Goal: Feedback & Contribution: Leave review/rating

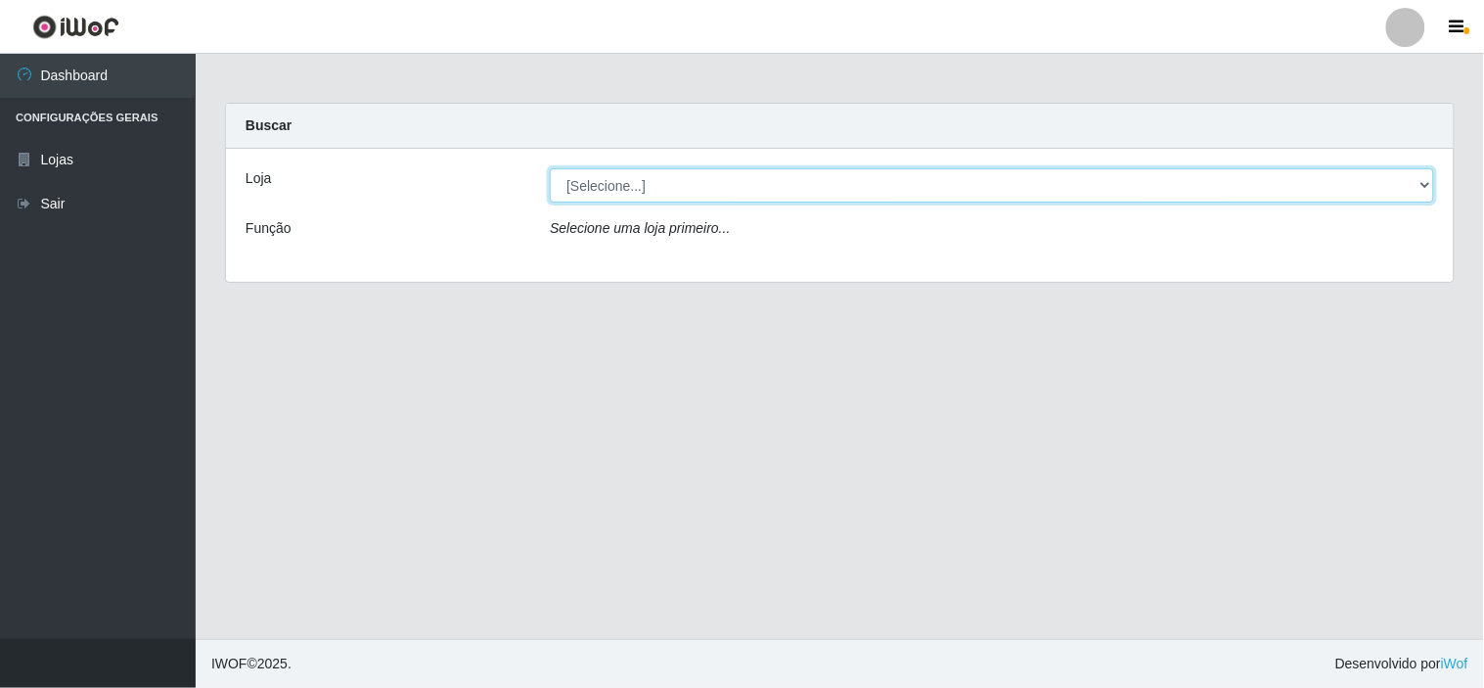
click at [1427, 182] on select "[Selecione...] Rede Compras Supermercados - LOJA 6" at bounding box center [992, 185] width 885 height 34
select select "398"
click at [550, 168] on select "[Selecione...] Rede Compras Supermercados - LOJA 6" at bounding box center [992, 185] width 885 height 34
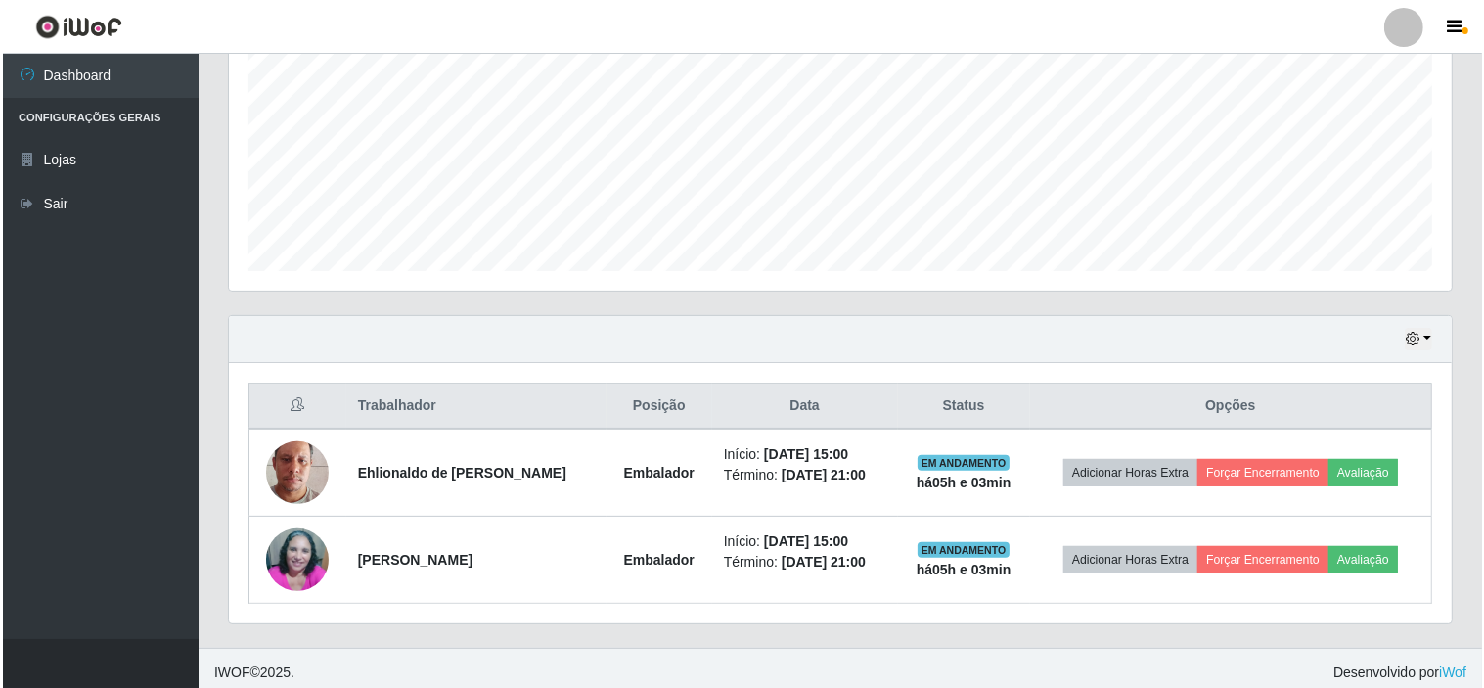
scroll to position [437, 0]
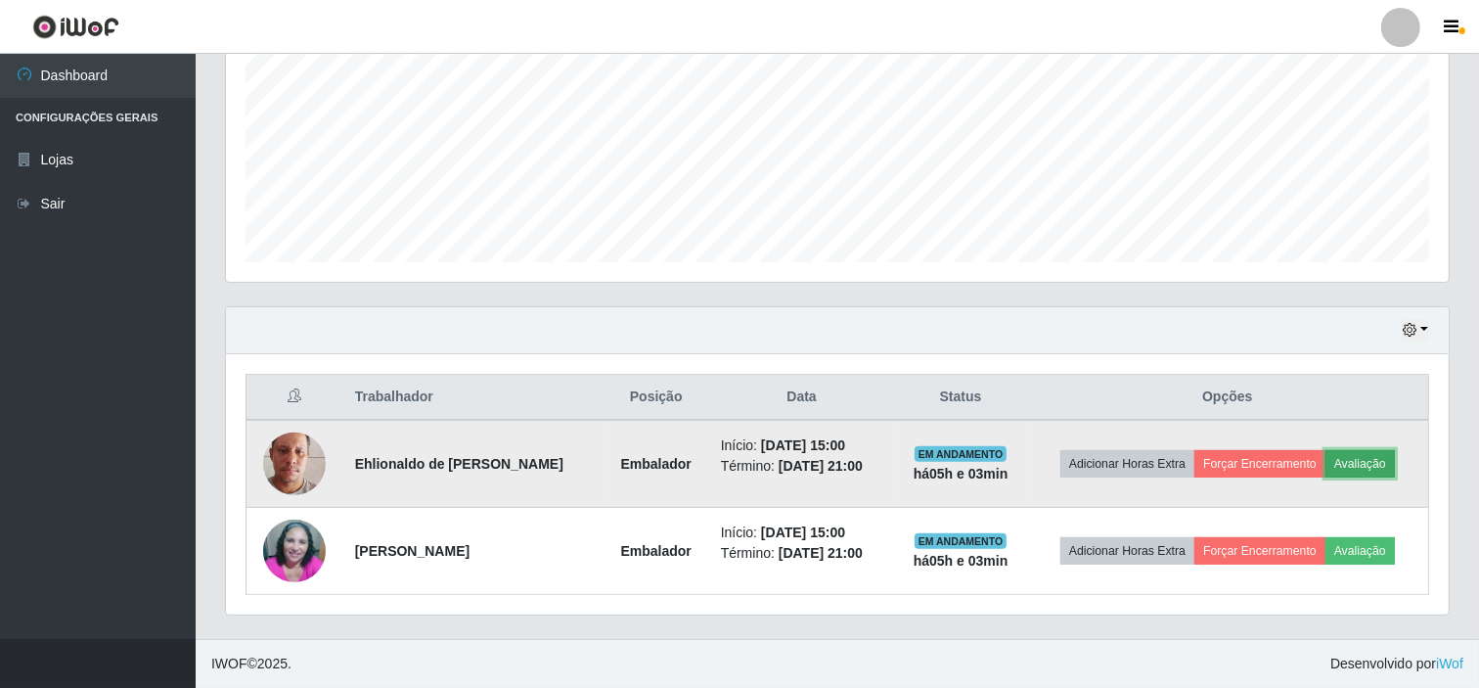
click at [1377, 463] on button "Avaliação" at bounding box center [1360, 463] width 69 height 27
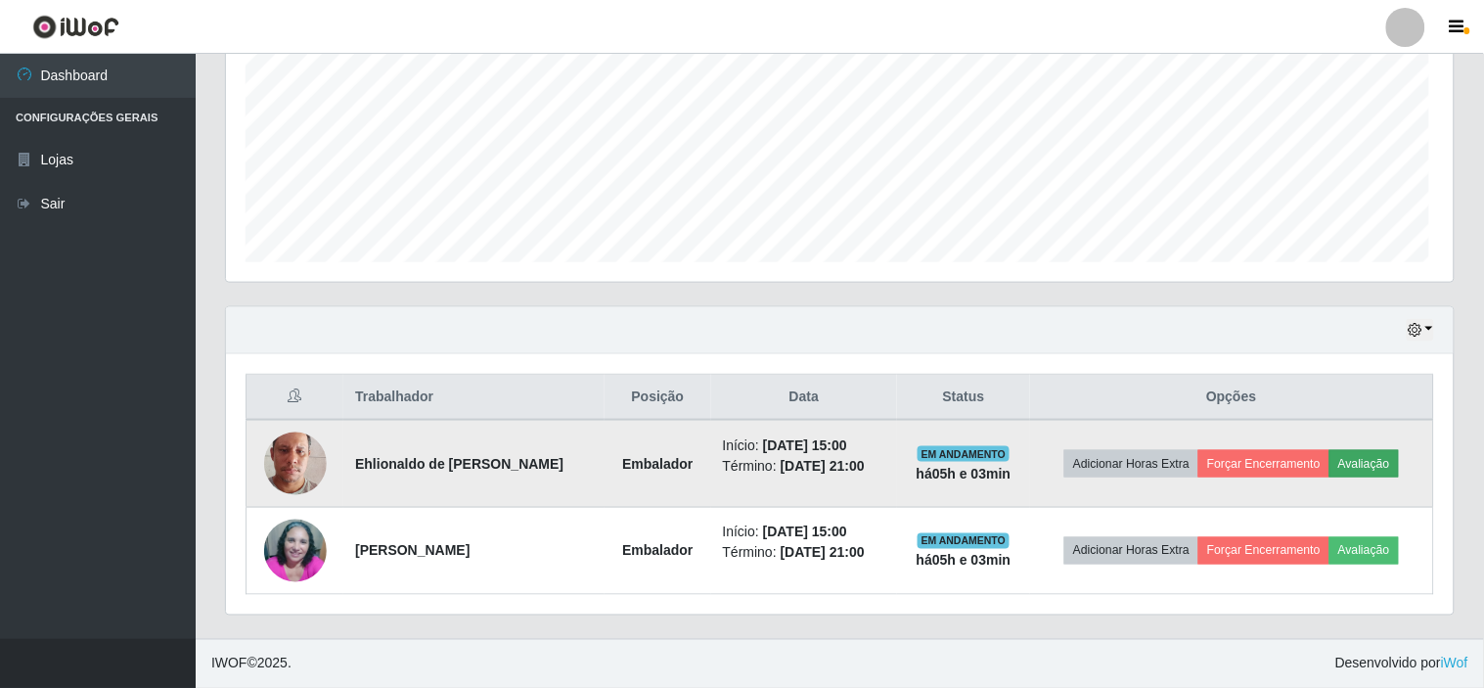
scroll to position [405, 1210]
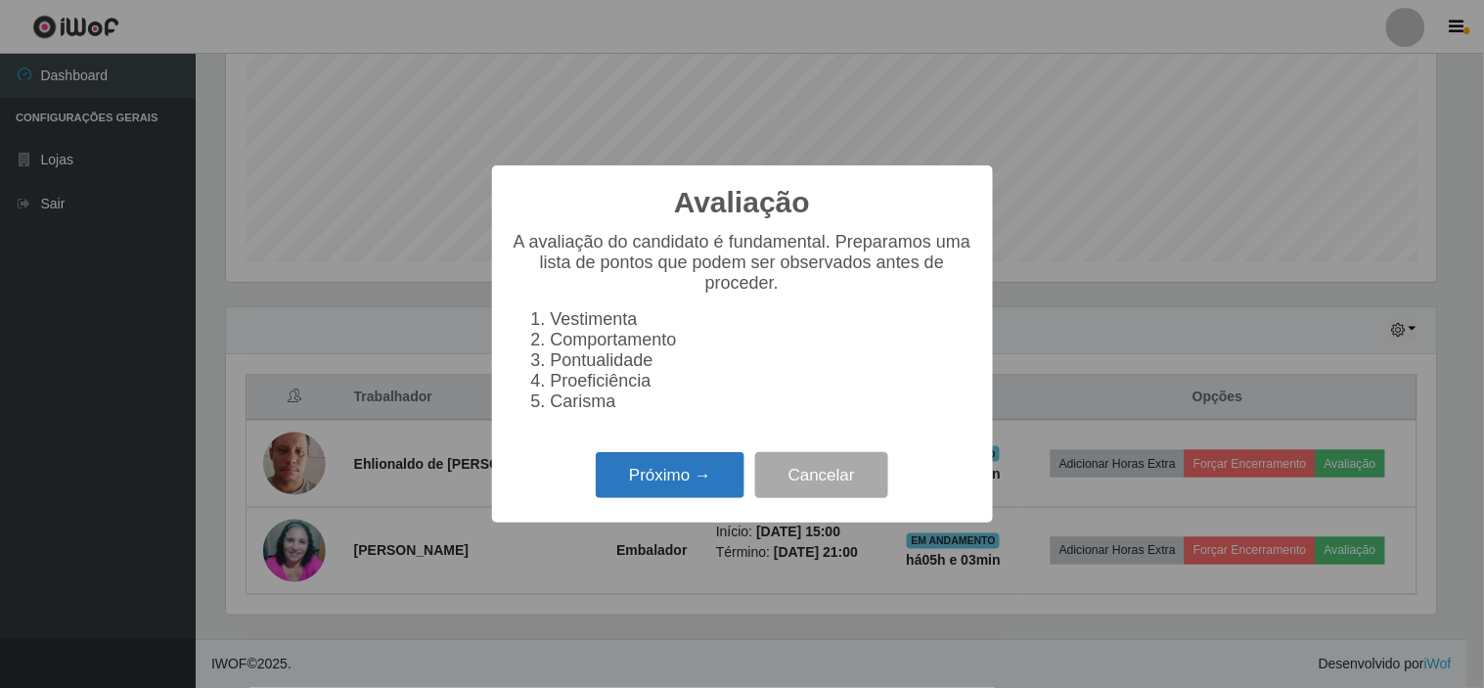
click at [681, 479] on button "Próximo →" at bounding box center [670, 475] width 149 height 46
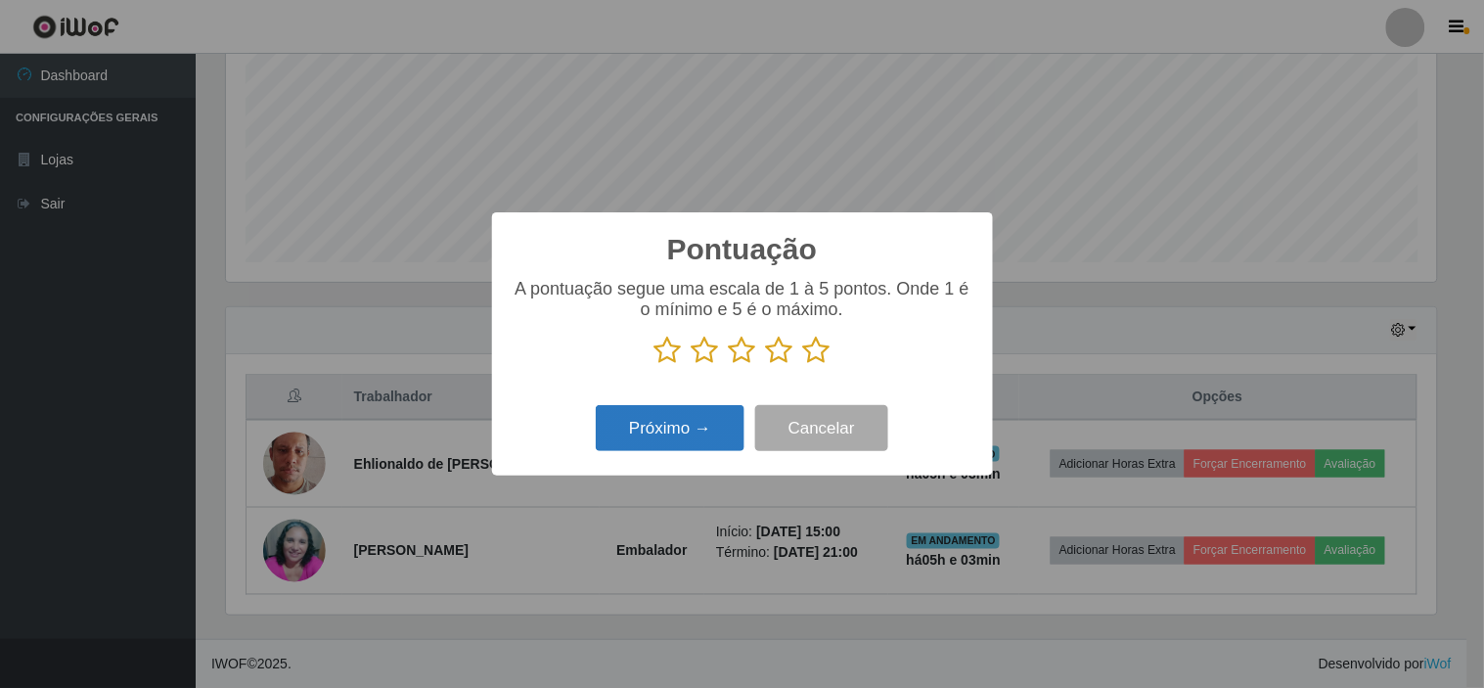
scroll to position [978077, 977272]
click at [813, 354] on icon at bounding box center [816, 350] width 27 height 29
click at [803, 365] on input "radio" at bounding box center [803, 365] width 0 height 0
click at [679, 429] on button "Próximo →" at bounding box center [670, 428] width 149 height 46
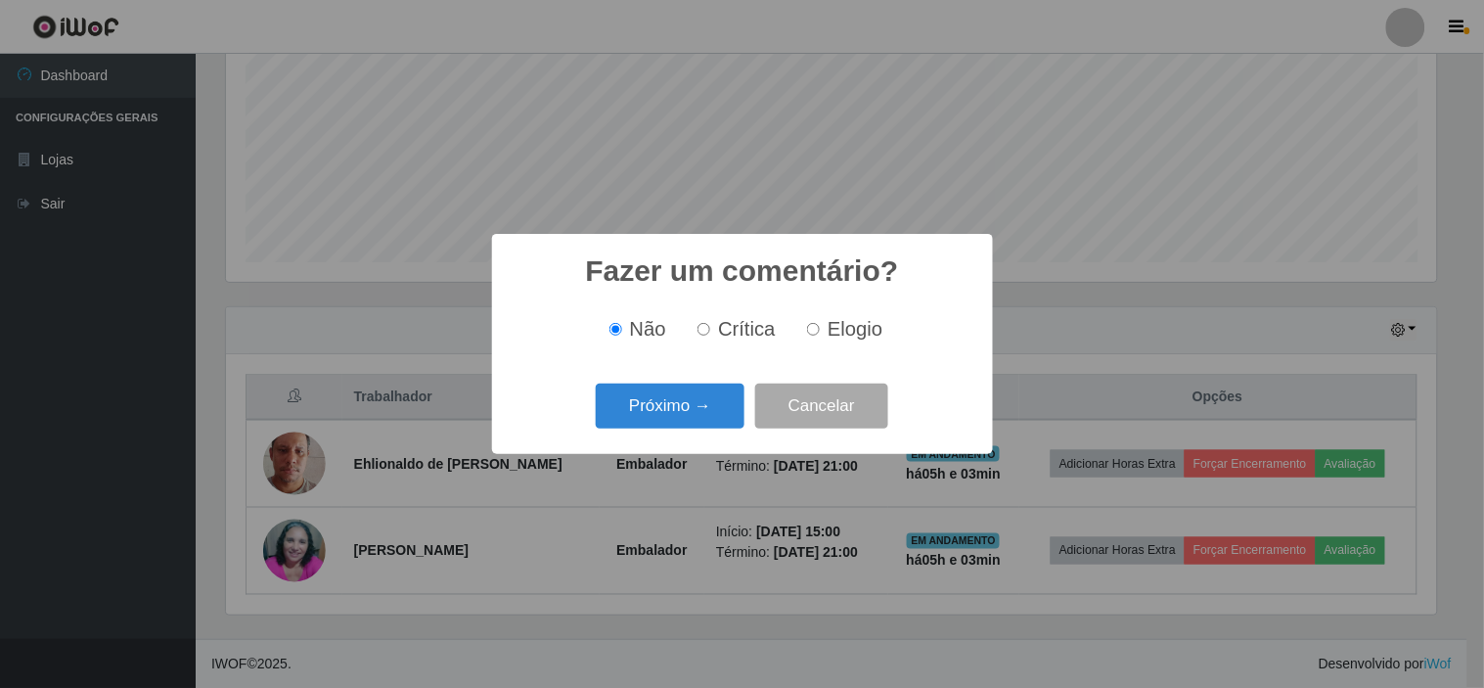
click at [875, 333] on span "Elogio" at bounding box center [855, 329] width 55 height 22
click at [820, 333] on input "Elogio" at bounding box center [813, 329] width 13 height 13
radio input "true"
click at [658, 409] on button "Próximo →" at bounding box center [670, 407] width 149 height 46
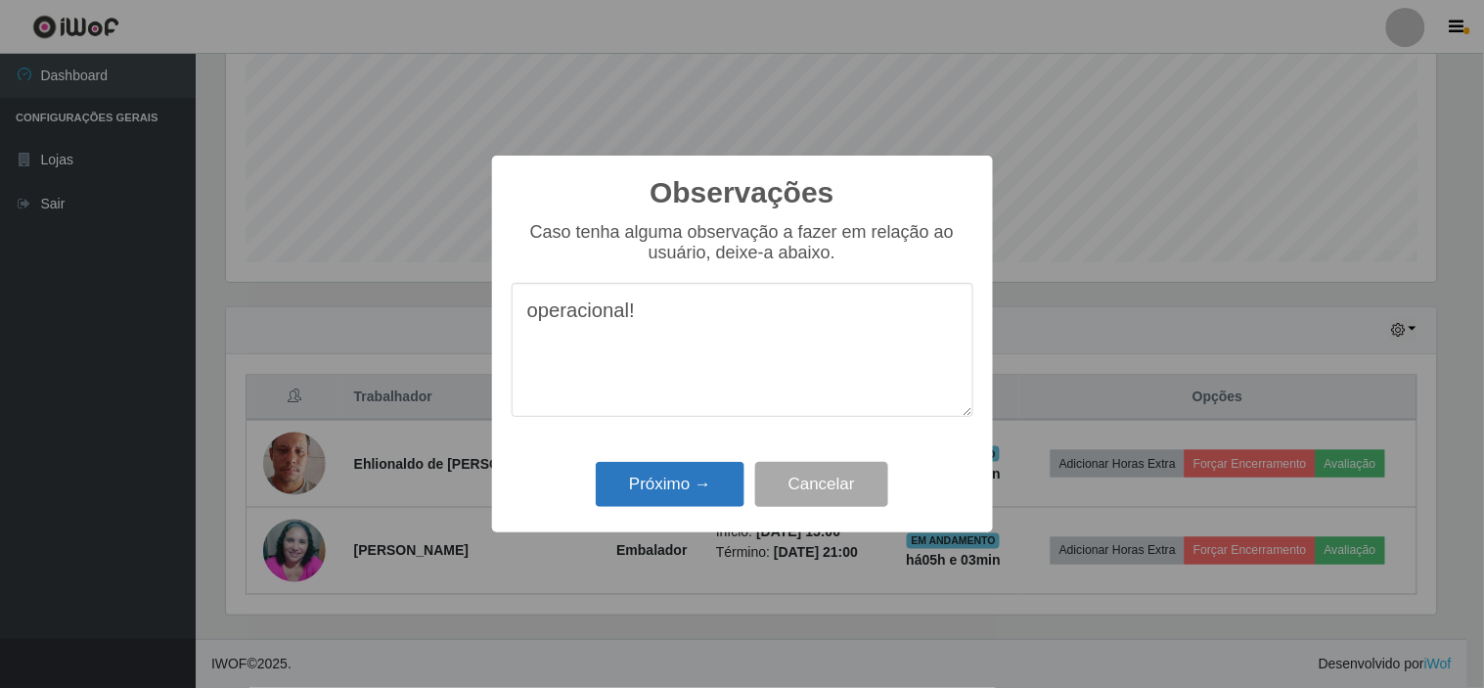
type textarea "operacional!"
click at [691, 485] on button "Próximo →" at bounding box center [670, 485] width 149 height 46
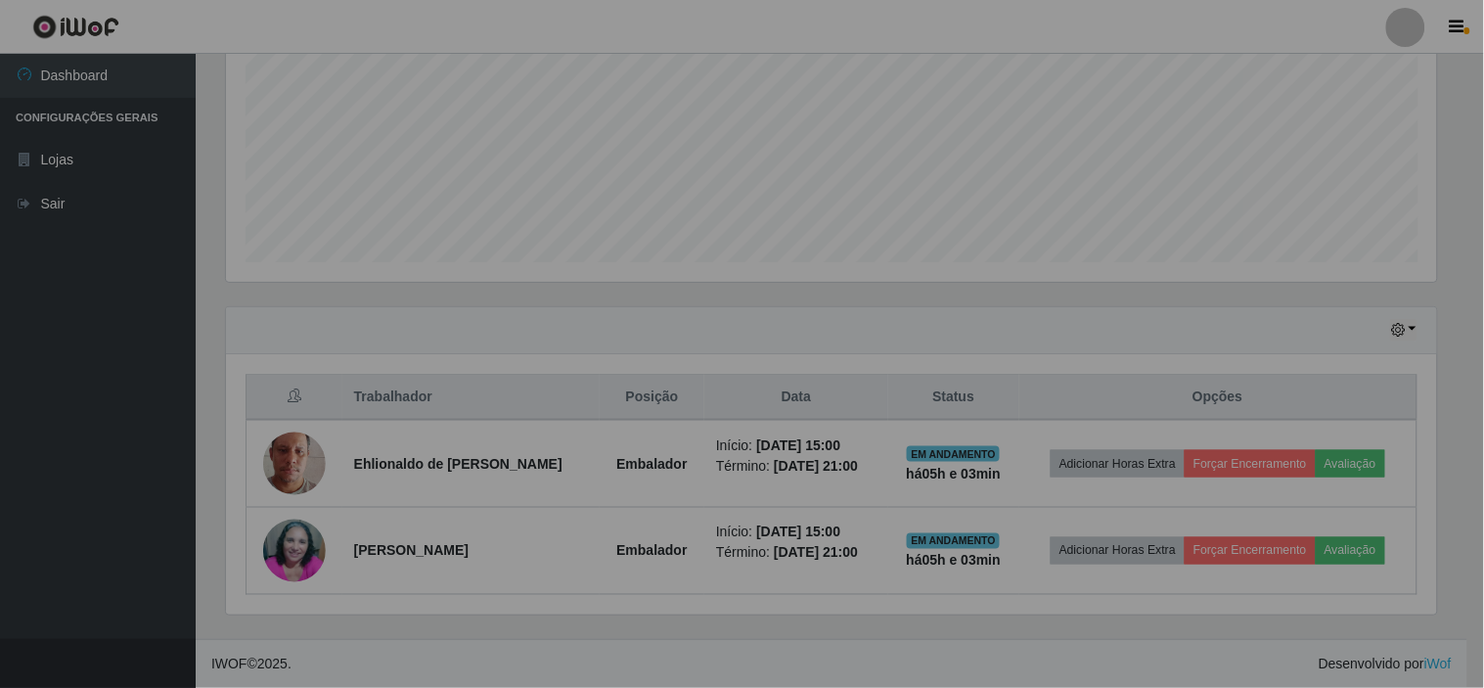
scroll to position [405, 1223]
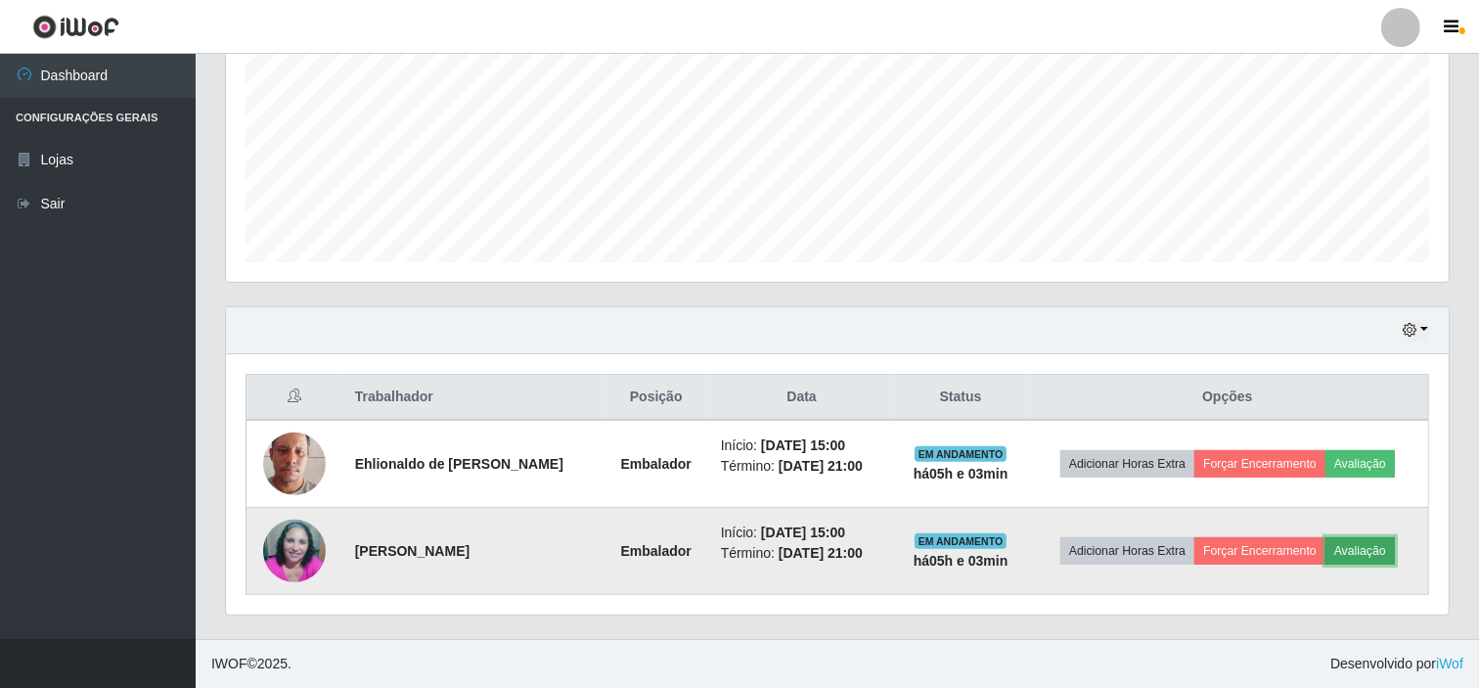
click at [1365, 550] on button "Avaliação" at bounding box center [1360, 550] width 69 height 27
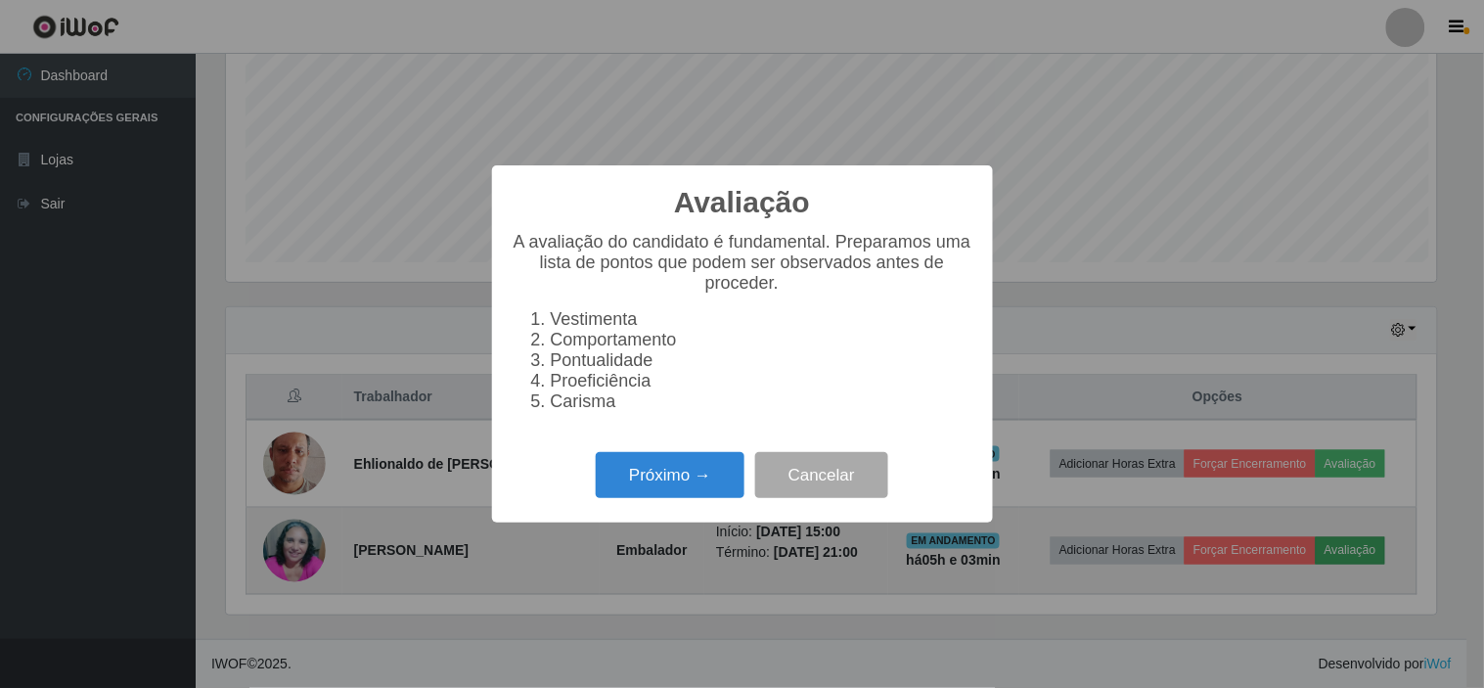
scroll to position [405, 1210]
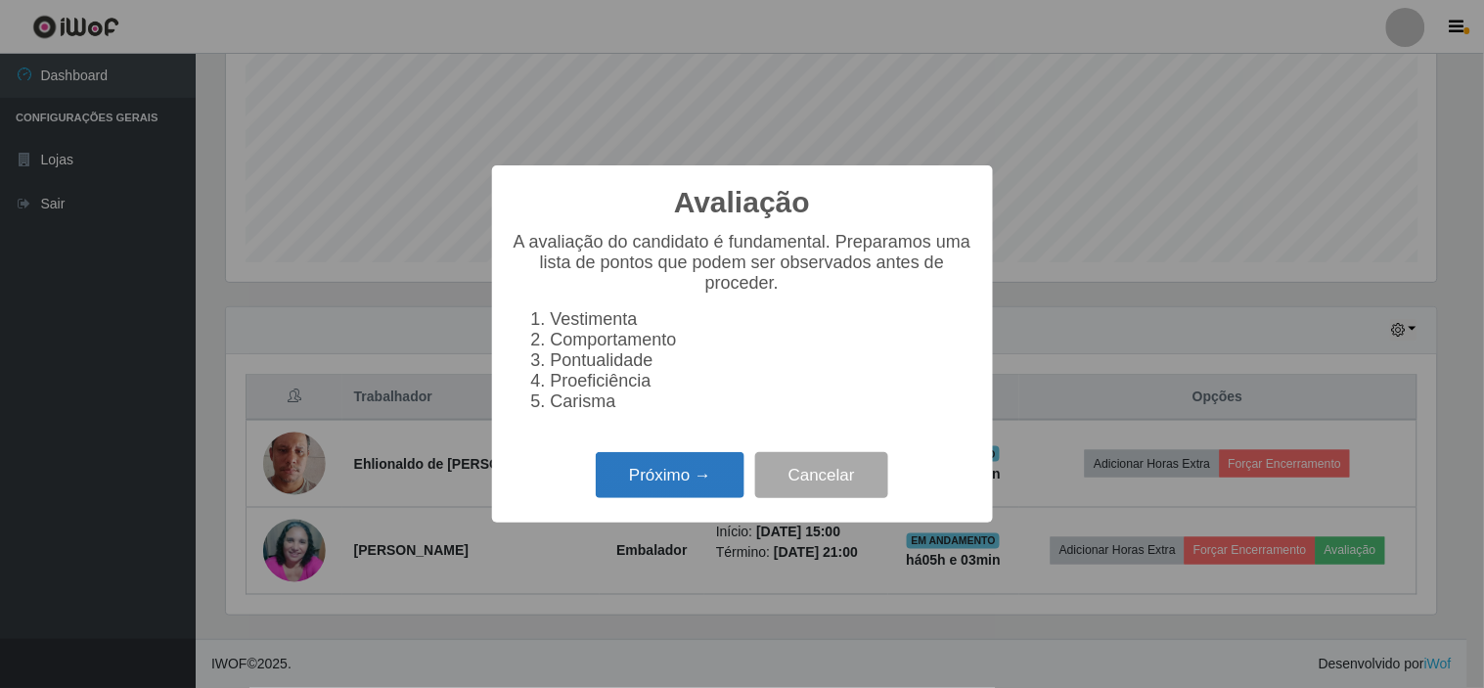
click at [693, 490] on button "Próximo →" at bounding box center [670, 475] width 149 height 46
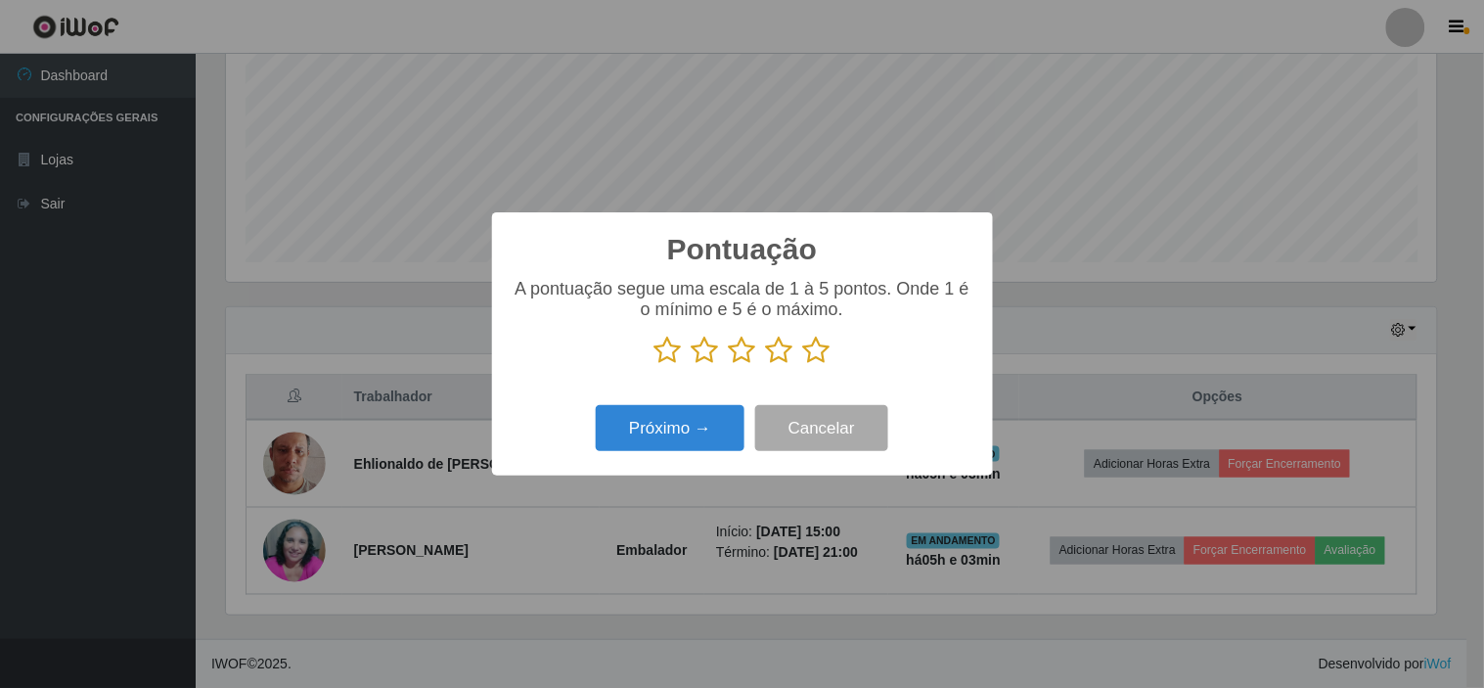
click at [815, 355] on icon at bounding box center [816, 350] width 27 height 29
click at [803, 365] on input "radio" at bounding box center [803, 365] width 0 height 0
click at [697, 438] on button "Próximo →" at bounding box center [670, 428] width 149 height 46
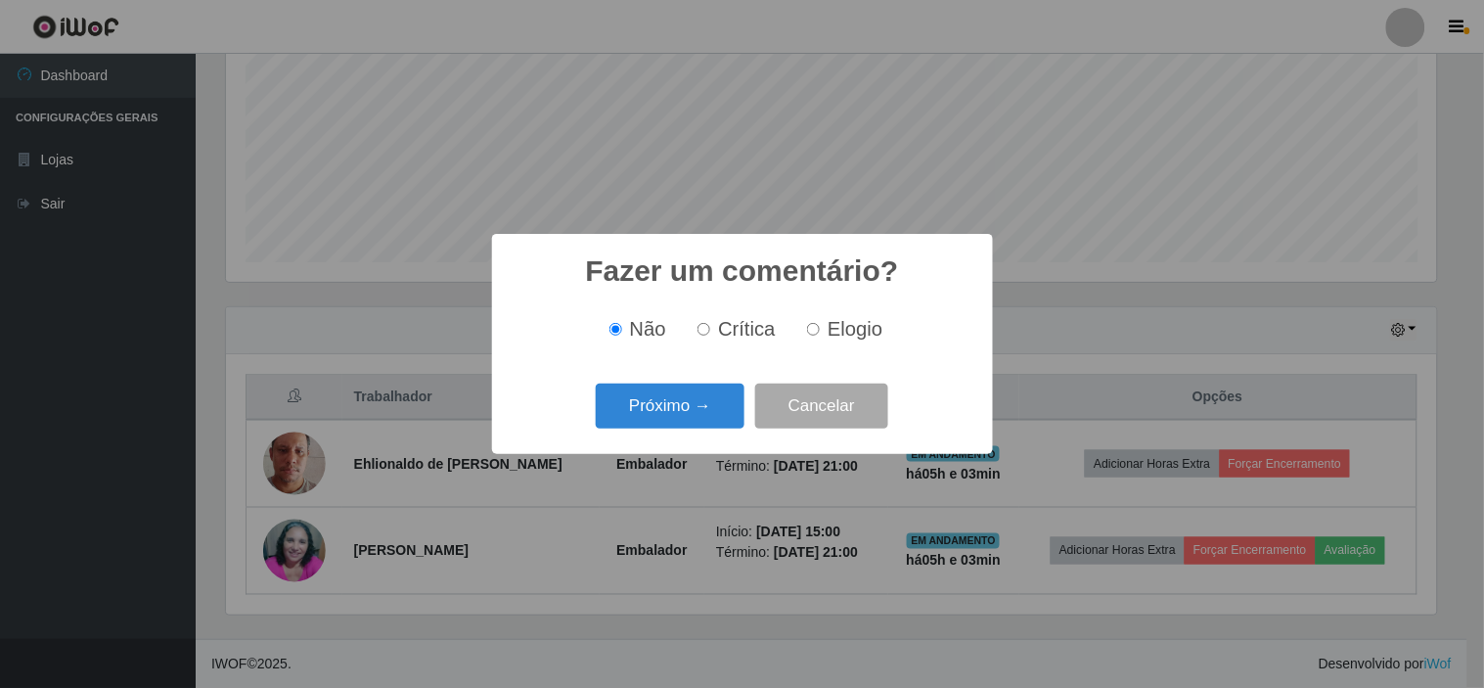
click at [869, 338] on span "Elogio" at bounding box center [855, 329] width 55 height 22
click at [820, 336] on input "Elogio" at bounding box center [813, 329] width 13 height 13
radio input "true"
click at [677, 411] on button "Próximo →" at bounding box center [670, 407] width 149 height 46
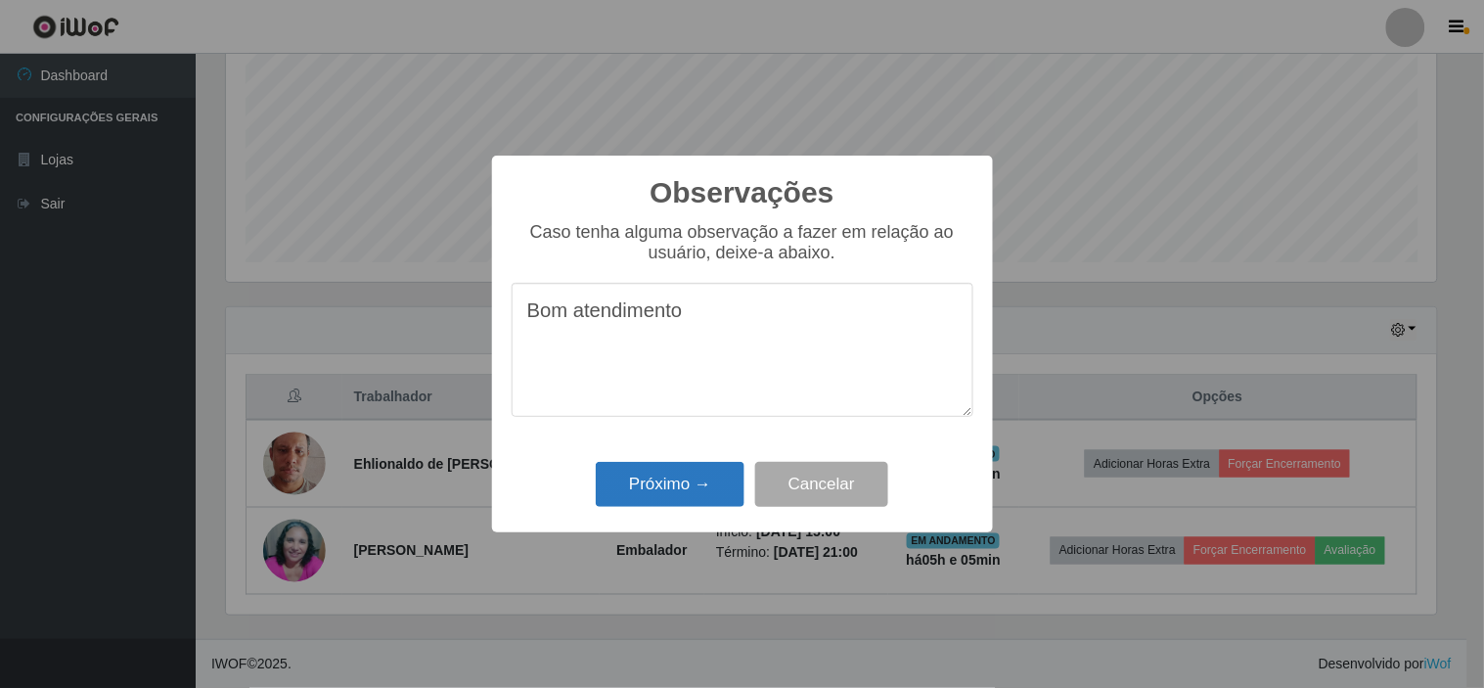
type textarea "Bom atendimento"
click at [673, 487] on button "Próximo →" at bounding box center [670, 485] width 149 height 46
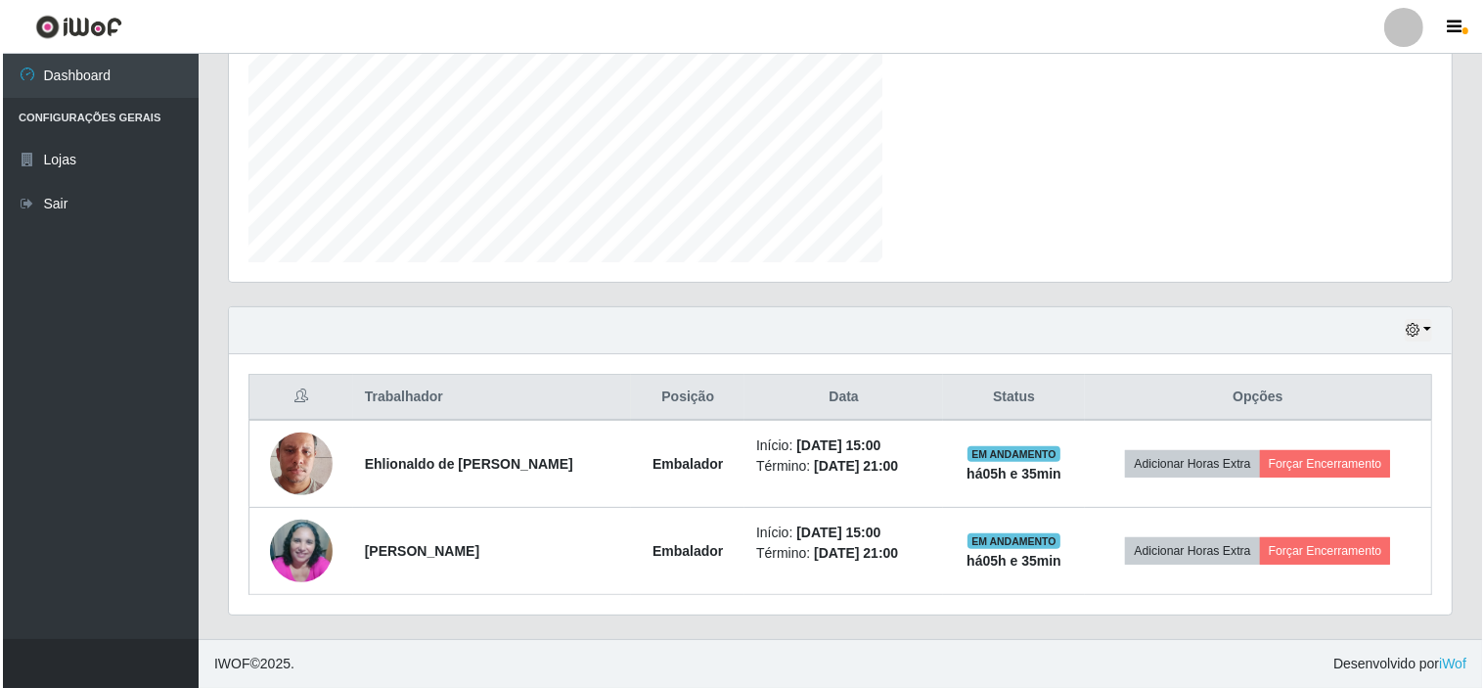
scroll to position [405, 1223]
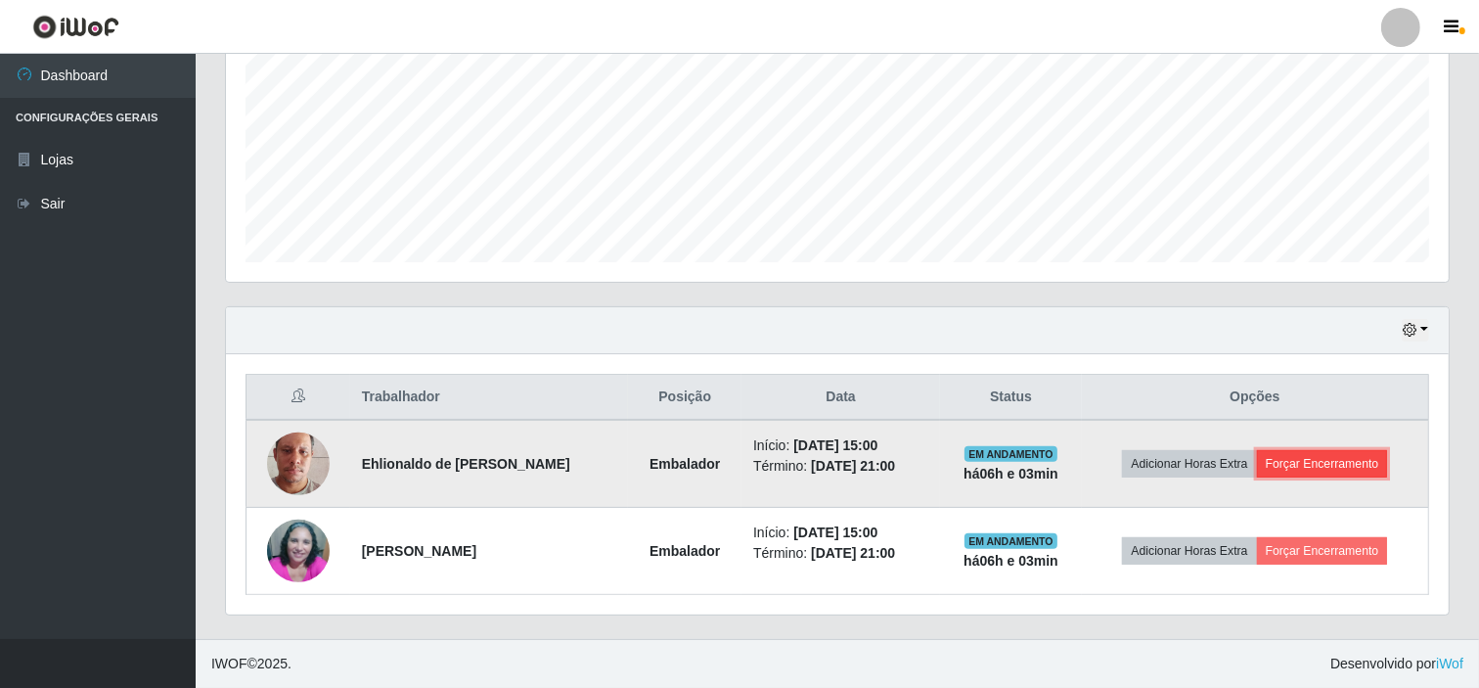
click at [1294, 464] on button "Forçar Encerramento" at bounding box center [1322, 463] width 131 height 27
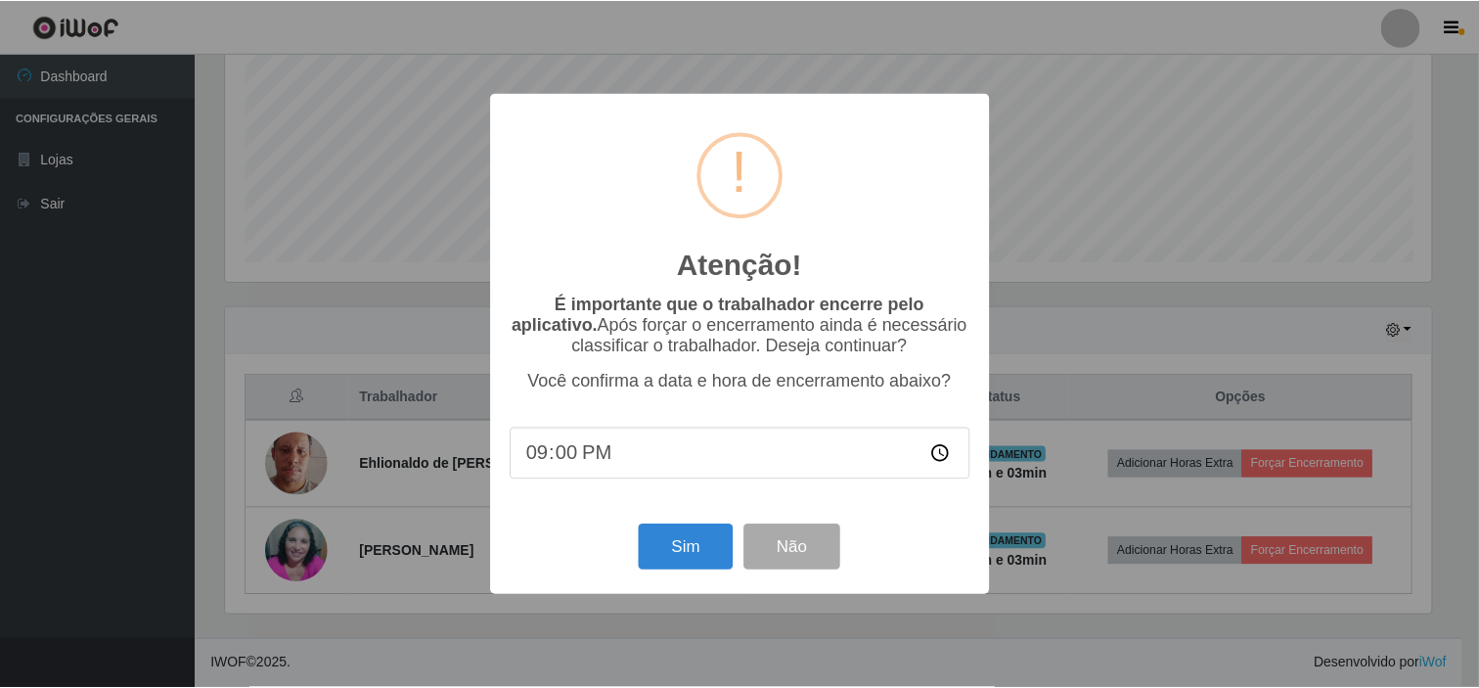
scroll to position [405, 1210]
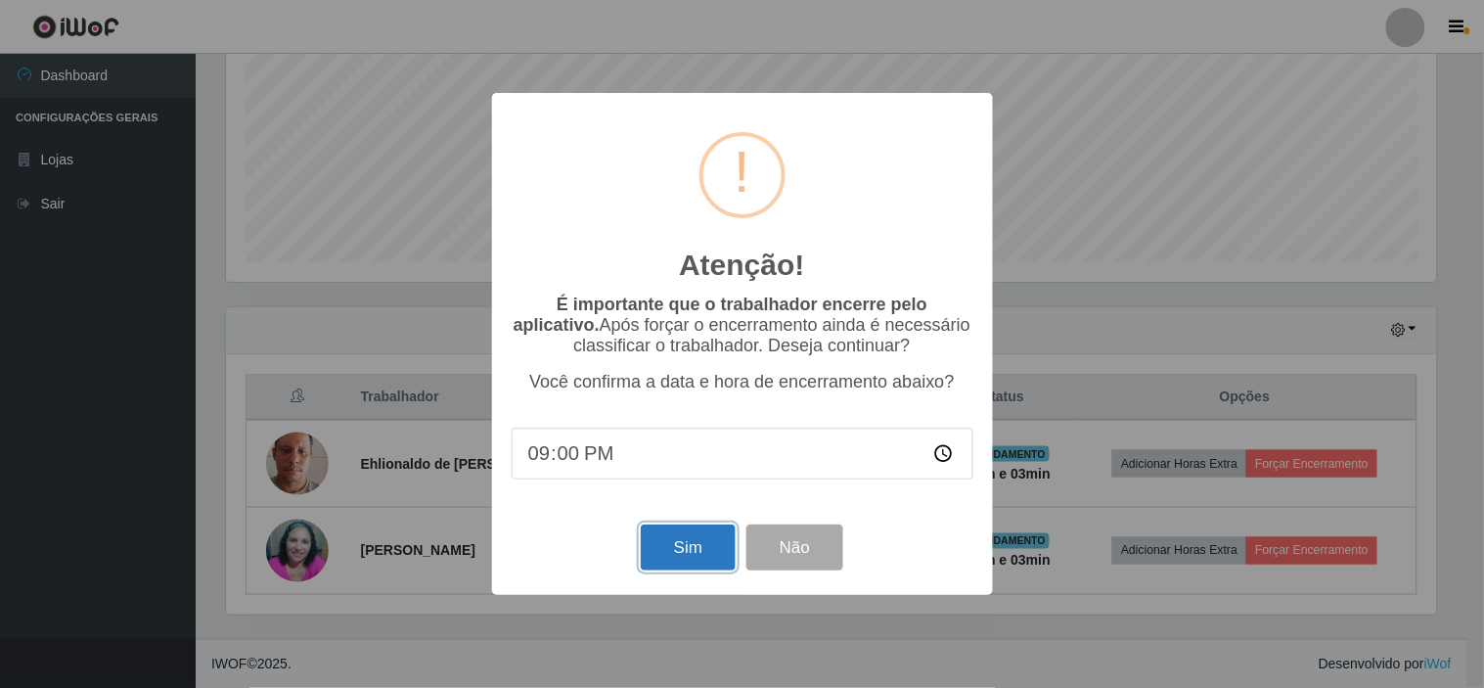
click at [671, 556] on button "Sim" at bounding box center [688, 547] width 95 height 46
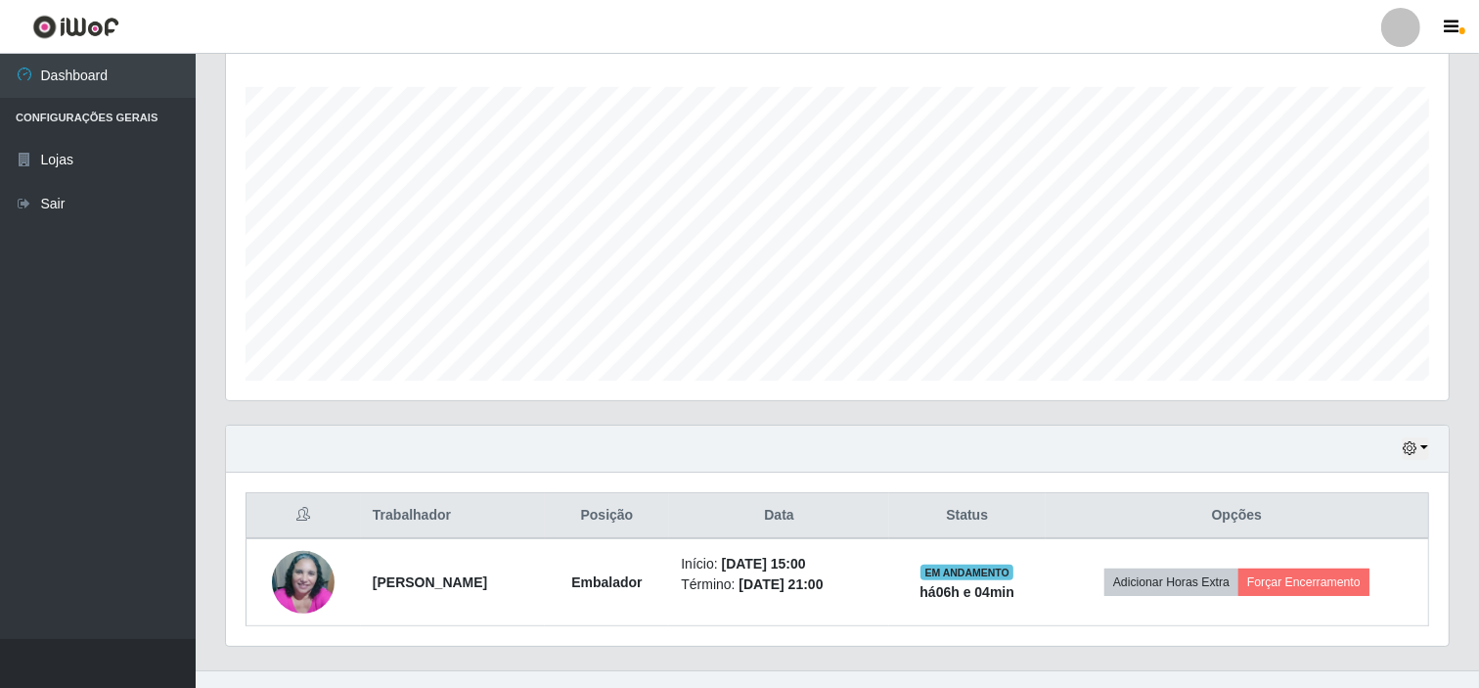
scroll to position [349, 0]
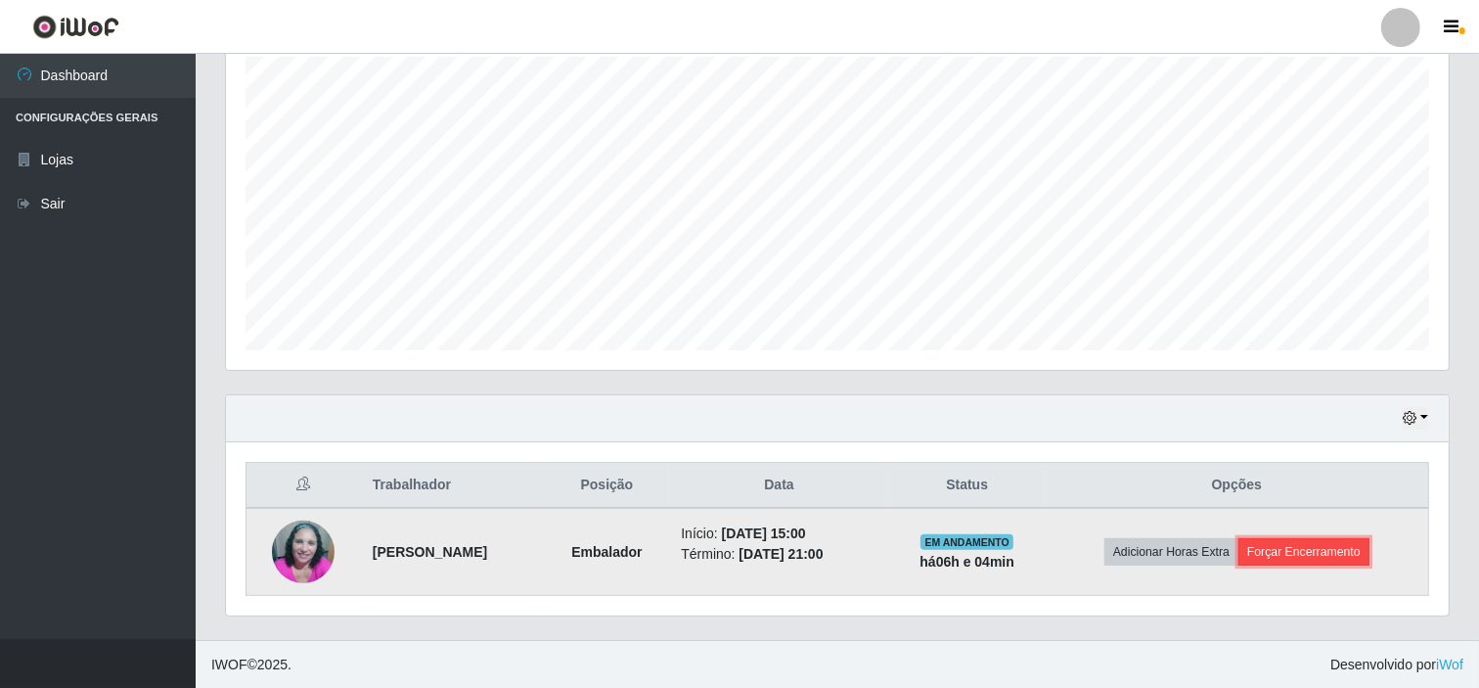
click at [1286, 542] on button "Forçar Encerramento" at bounding box center [1304, 551] width 131 height 27
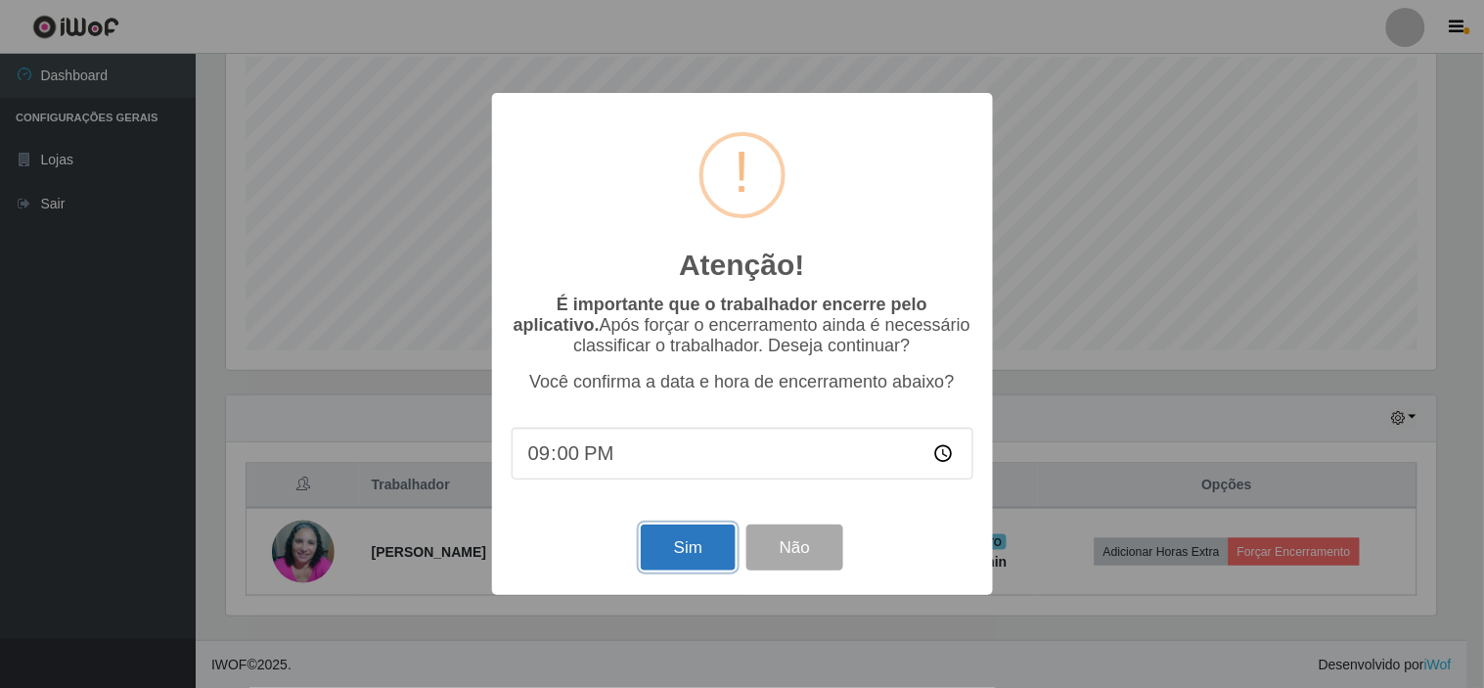
click at [668, 549] on button "Sim" at bounding box center [688, 547] width 95 height 46
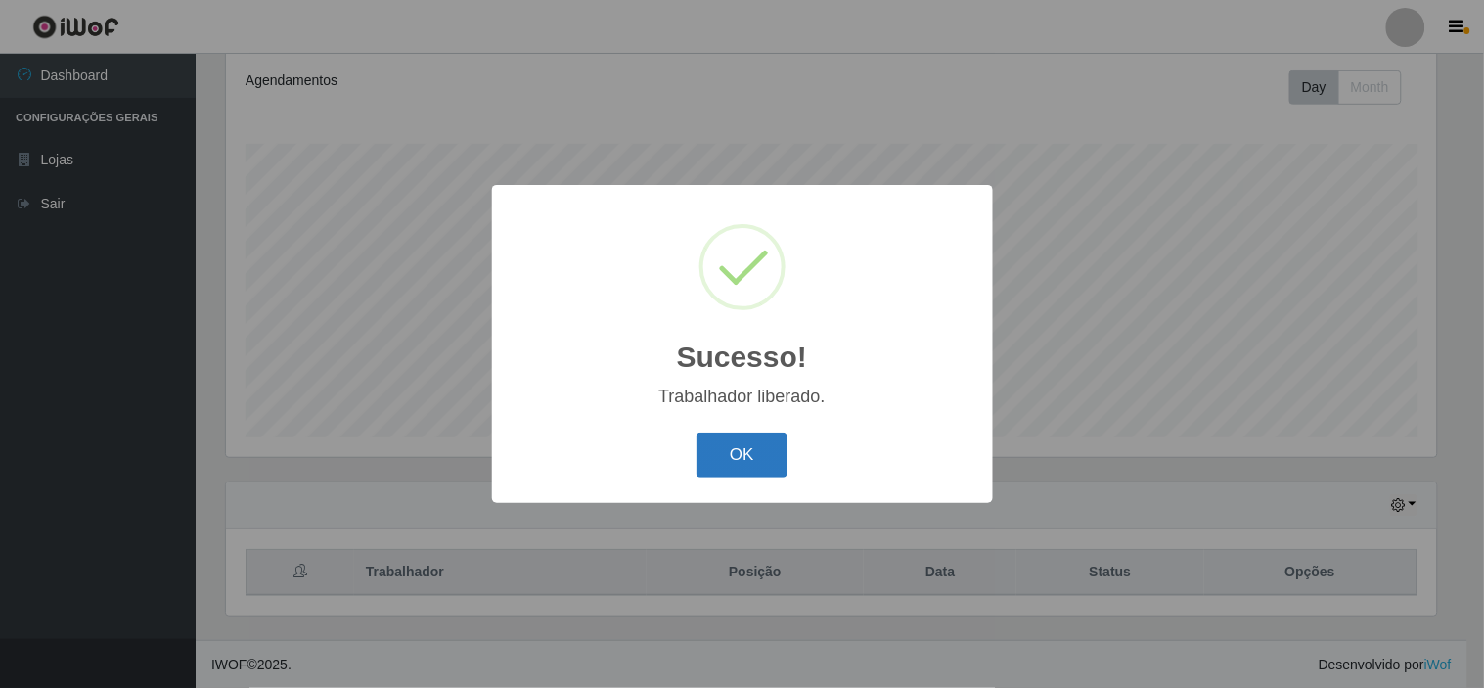
click at [736, 451] on button "OK" at bounding box center [742, 455] width 91 height 46
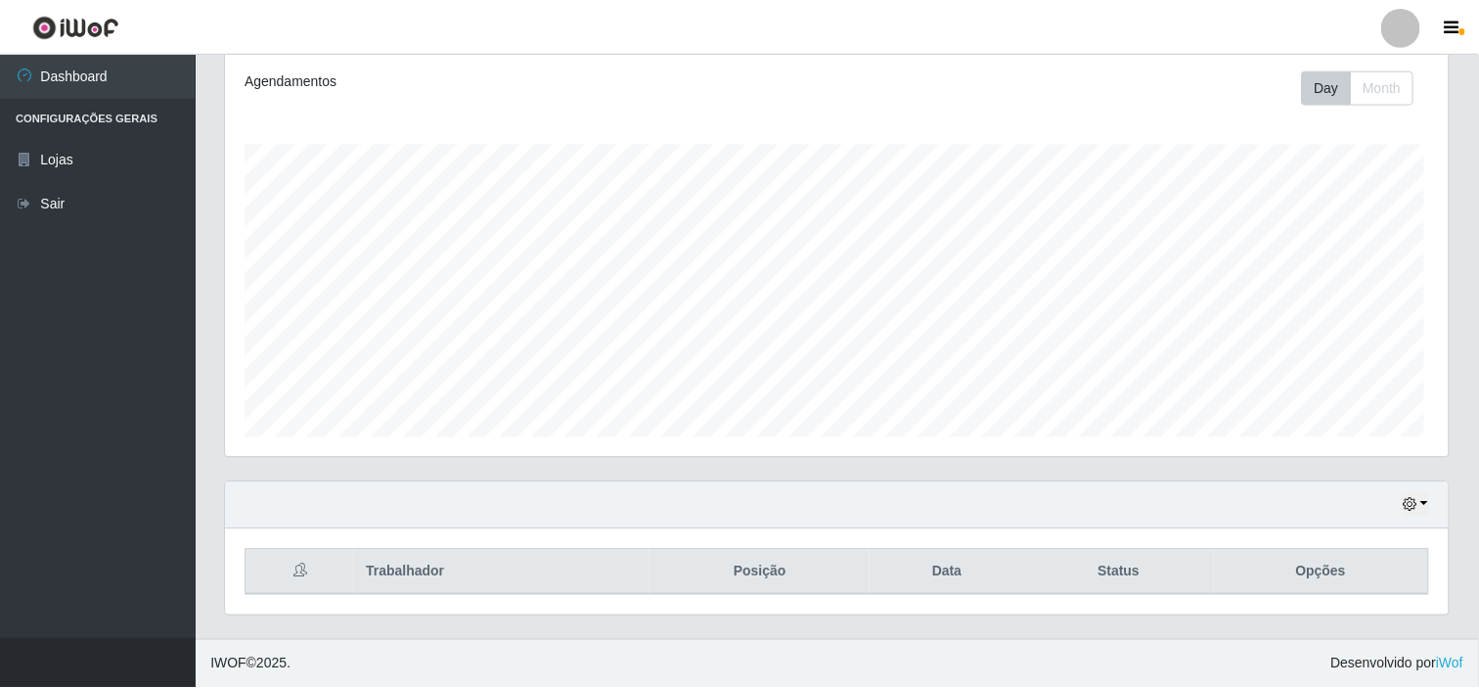
scroll to position [405, 1223]
